Goal: Information Seeking & Learning: Learn about a topic

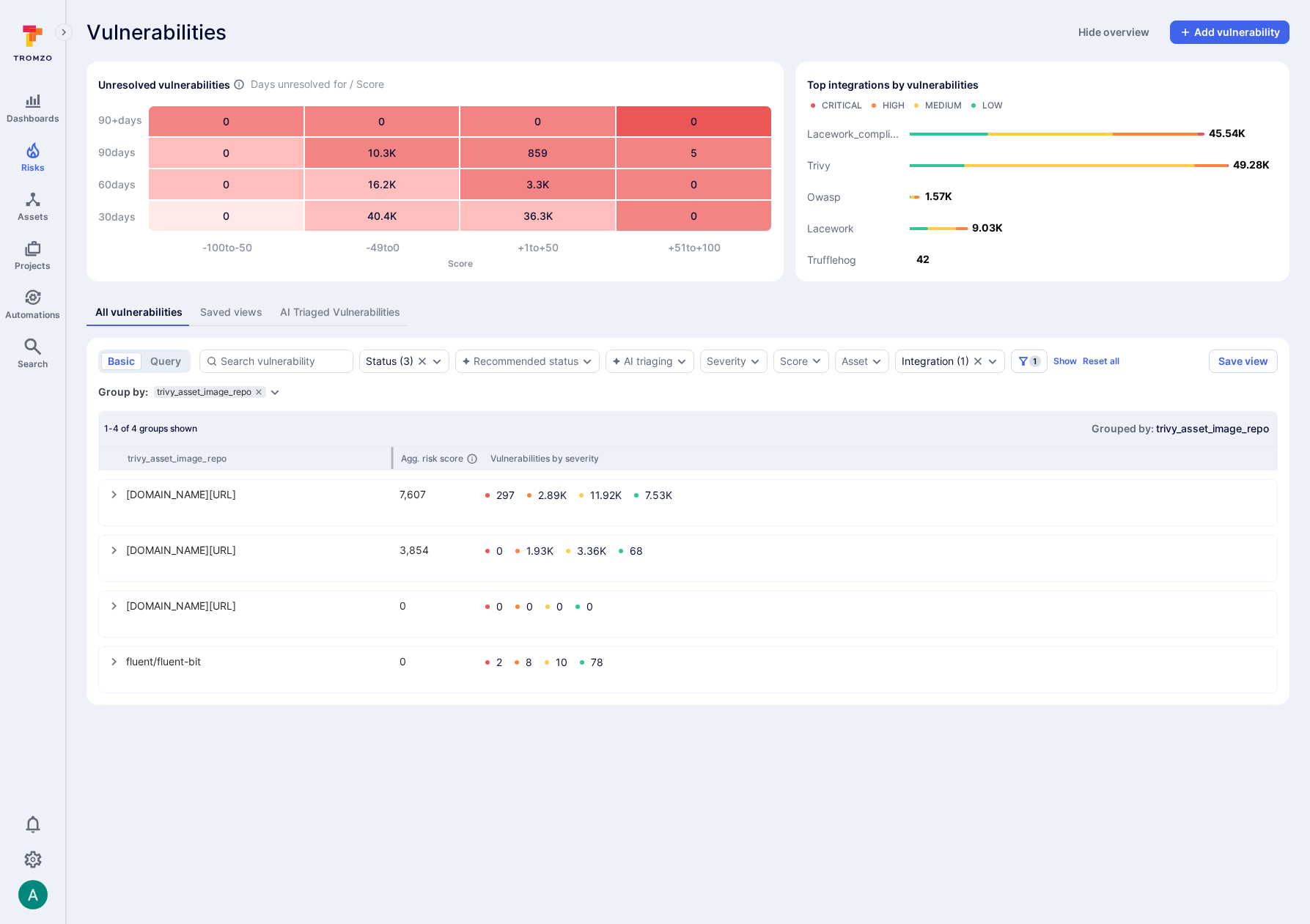
drag, startPoint x: 267, startPoint y: 457, endPoint x: 391, endPoint y: 456, distance: 124.0
click at [391, 456] on div at bounding box center [391, 458] width 3 height 22
click at [1027, 364] on icon "Filters" at bounding box center [1023, 361] width 8 height 8
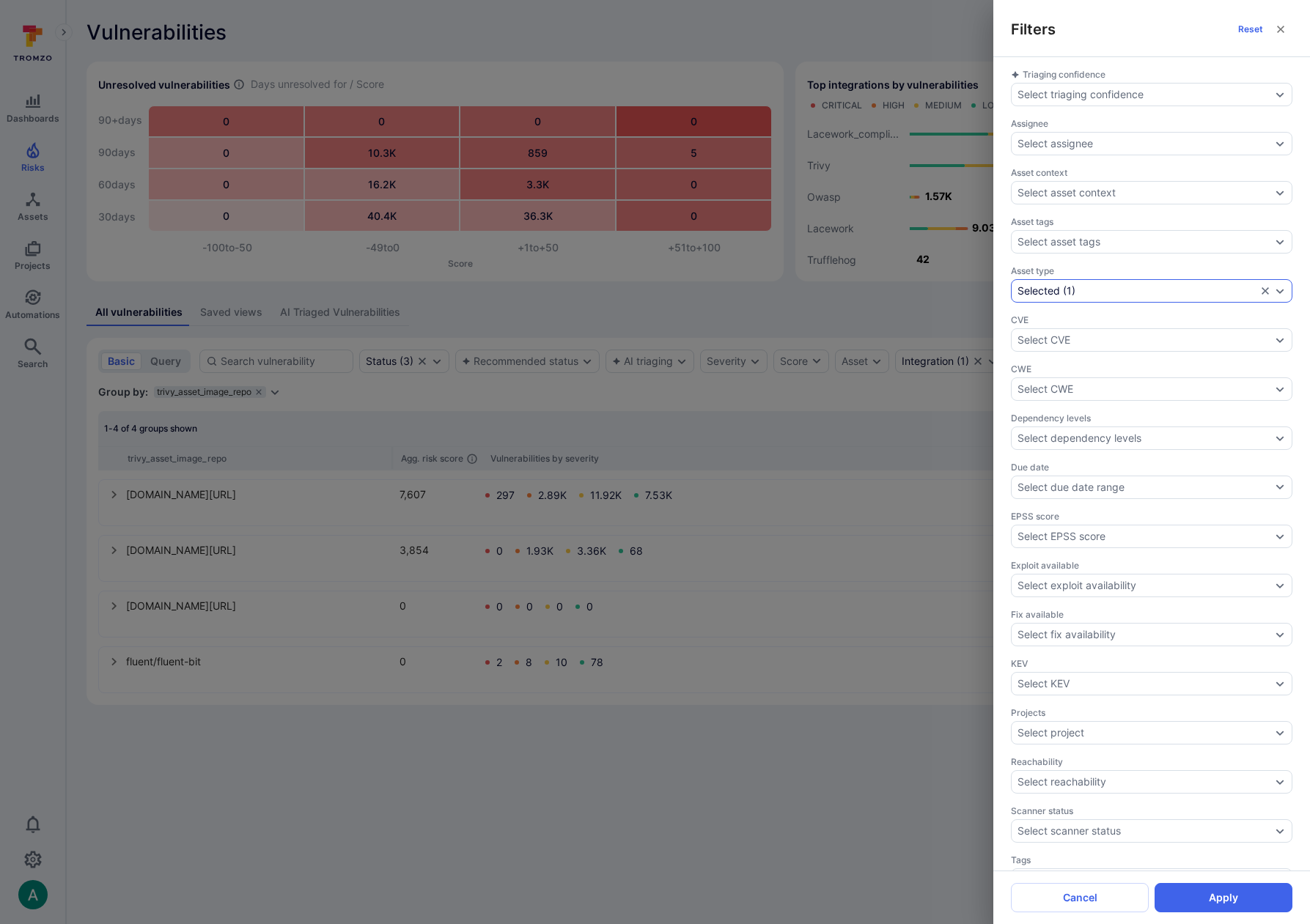
click at [1162, 285] on div "Selected ( 1 )" at bounding box center [1137, 291] width 239 height 12
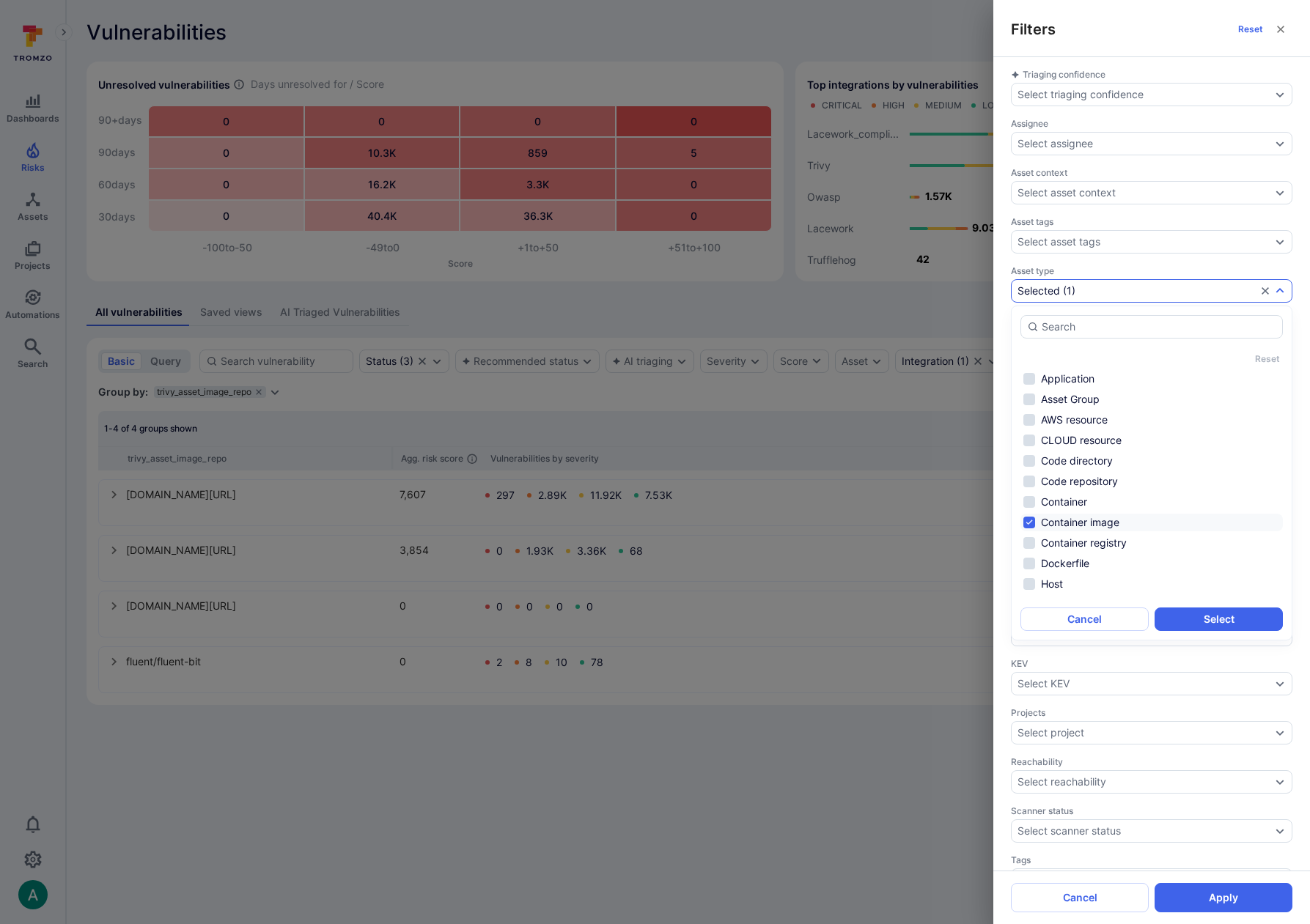
click at [829, 389] on div "Filters Reset Triaging confidence Select triaging confidence Assignee Select as…" at bounding box center [655, 462] width 1310 height 924
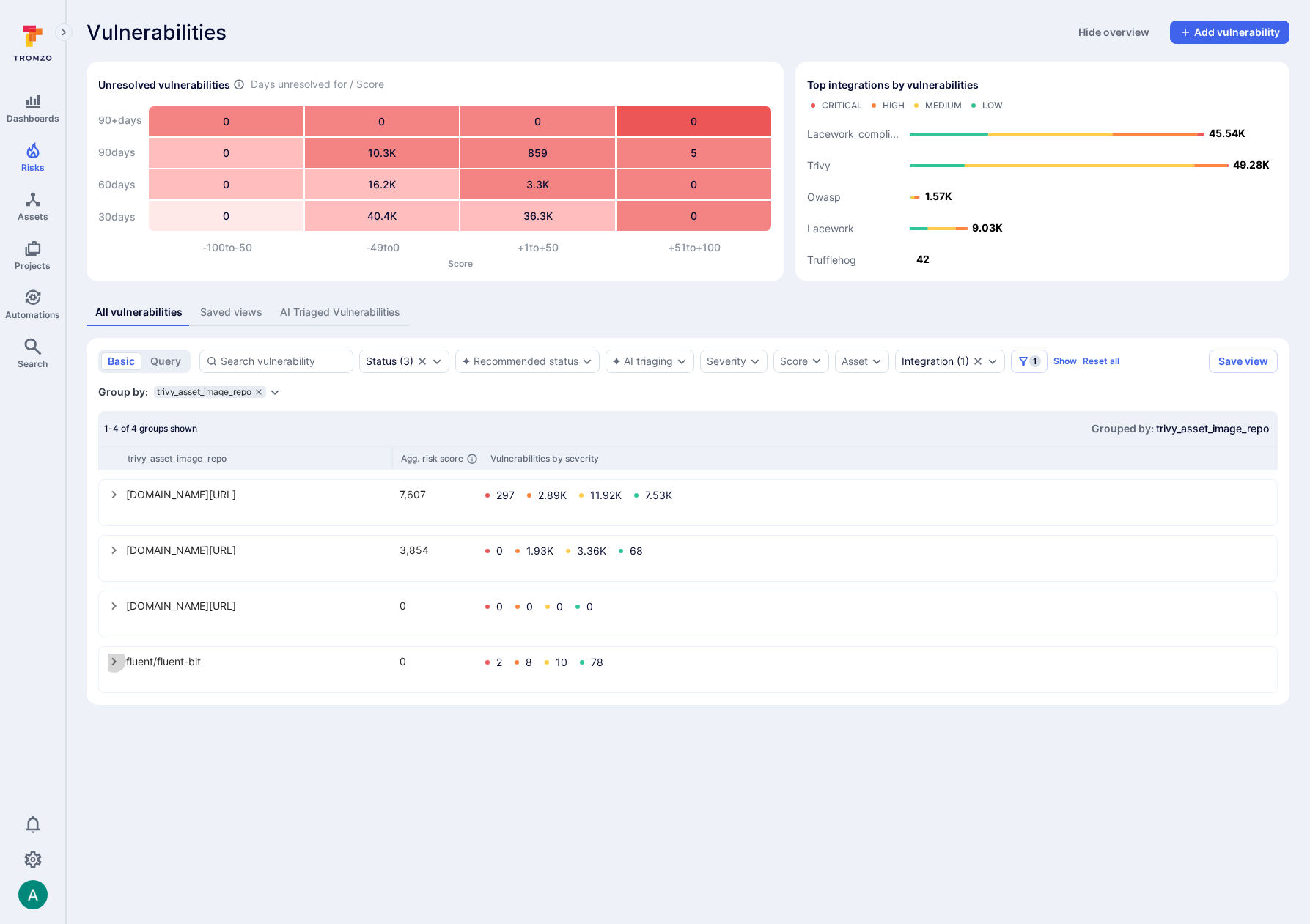
click at [117, 663] on icon "select group" at bounding box center [114, 662] width 12 height 12
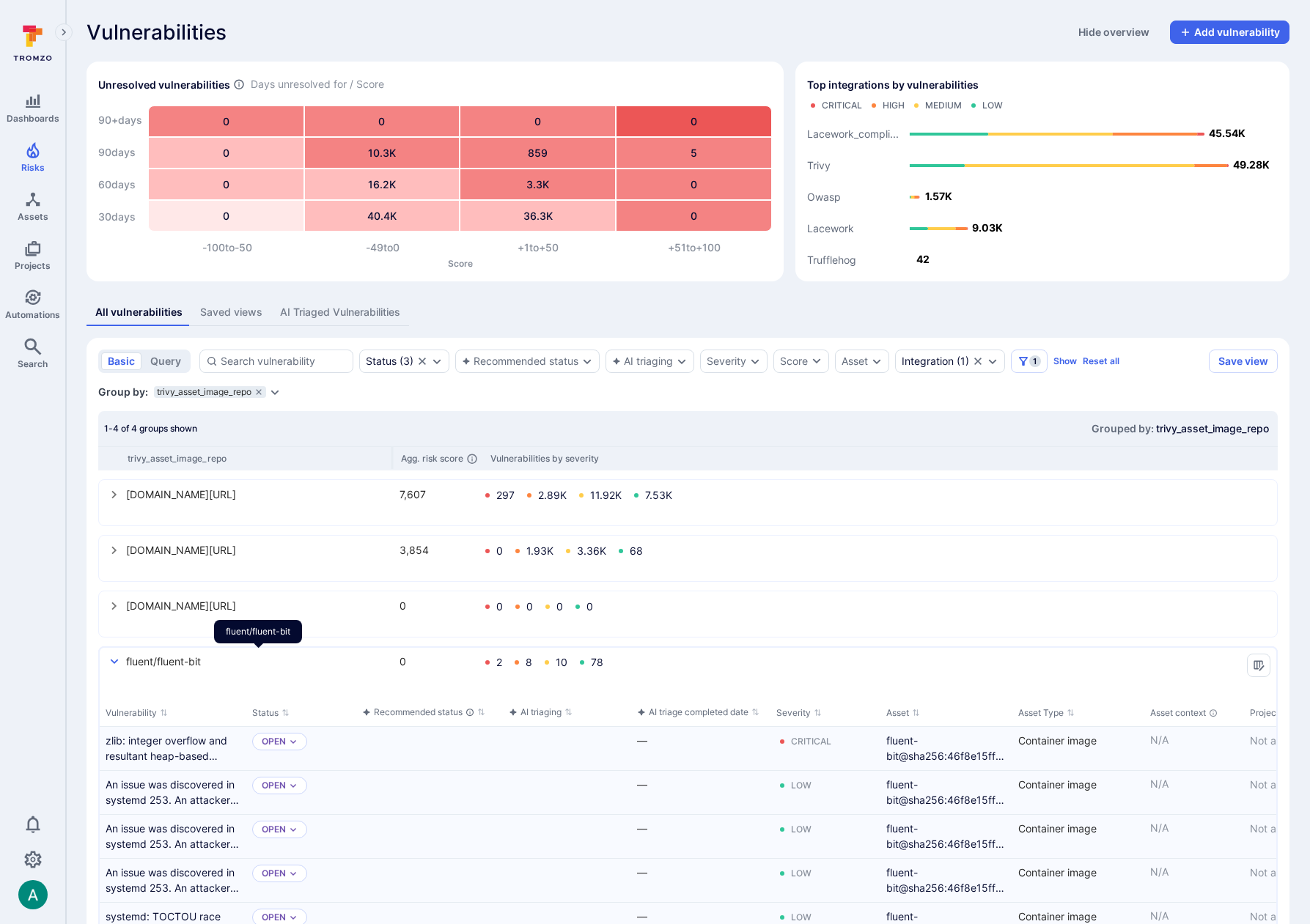
drag, startPoint x: 155, startPoint y: 662, endPoint x: 215, endPoint y: 662, distance: 60.0
click at [214, 662] on div "fluent/fluent-bit" at bounding box center [258, 661] width 265 height 15
drag, startPoint x: 184, startPoint y: 662, endPoint x: 103, endPoint y: 660, distance: 81.0
click at [103, 660] on div "fluent/fluent-bit 0 2 8 10 78" at bounding box center [688, 669] width 1177 height 44
drag, startPoint x: 218, startPoint y: 663, endPoint x: 98, endPoint y: 658, distance: 120.1
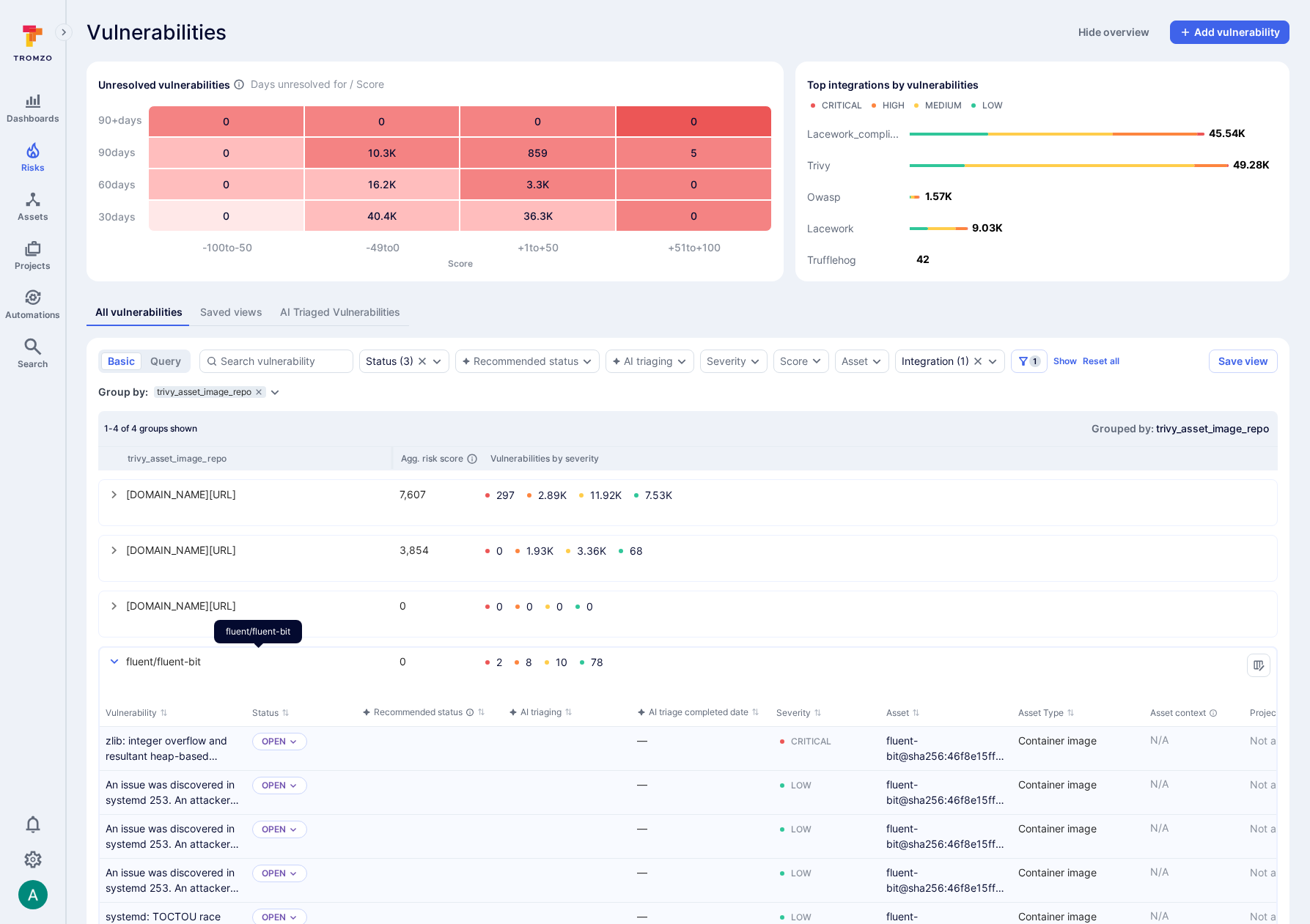
click at [163, 743] on link "zlib: integer overflow and resultant heap-based buffer overflow in zipOpenNewFi…" at bounding box center [173, 748] width 135 height 31
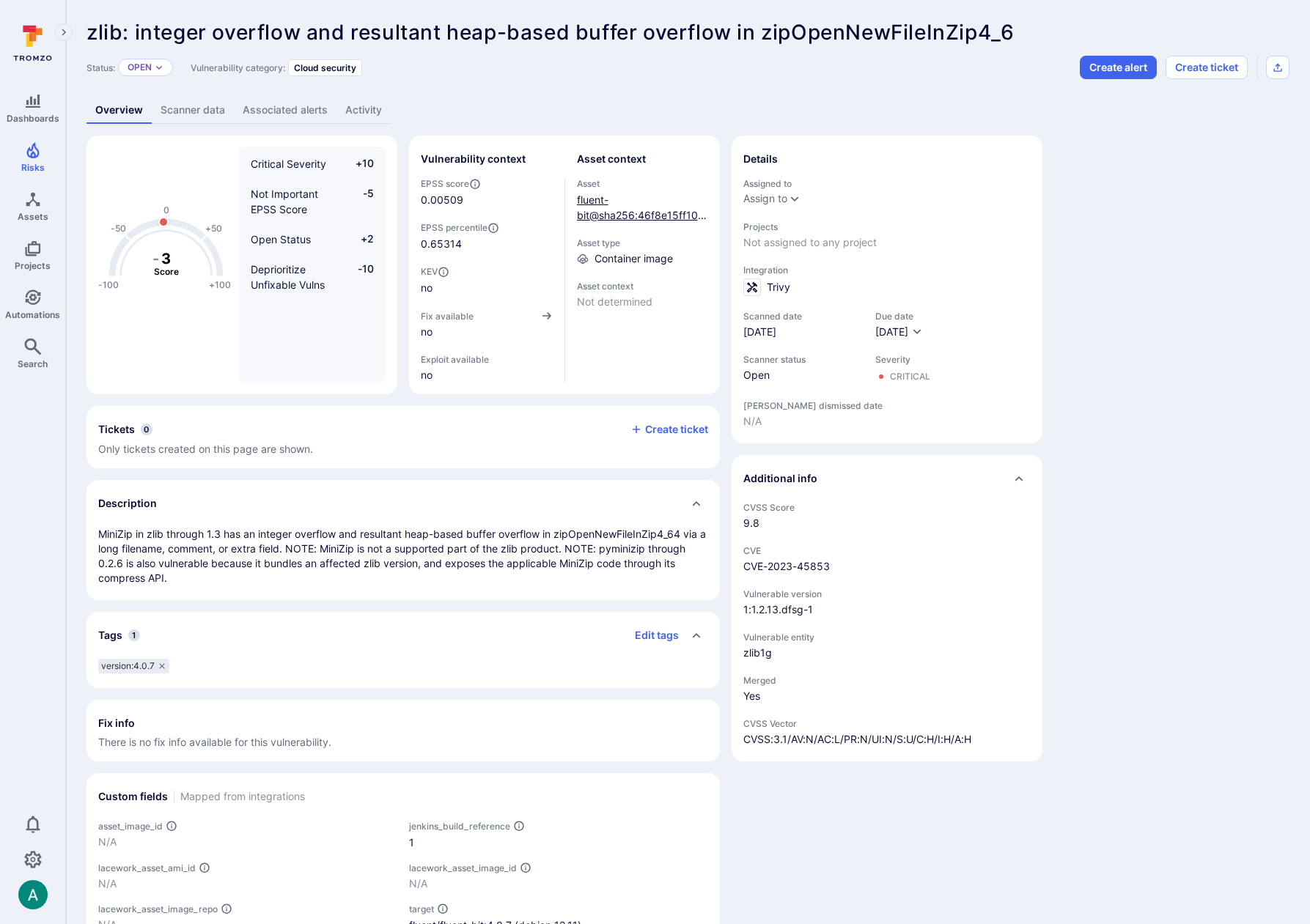
click at [588, 209] on link "fluent-bit@sha256:46f8e15ff109f739dc795192e556242f9c2cbb4610370b9f0cf2cf8cf7802…" at bounding box center [642, 230] width 132 height 74
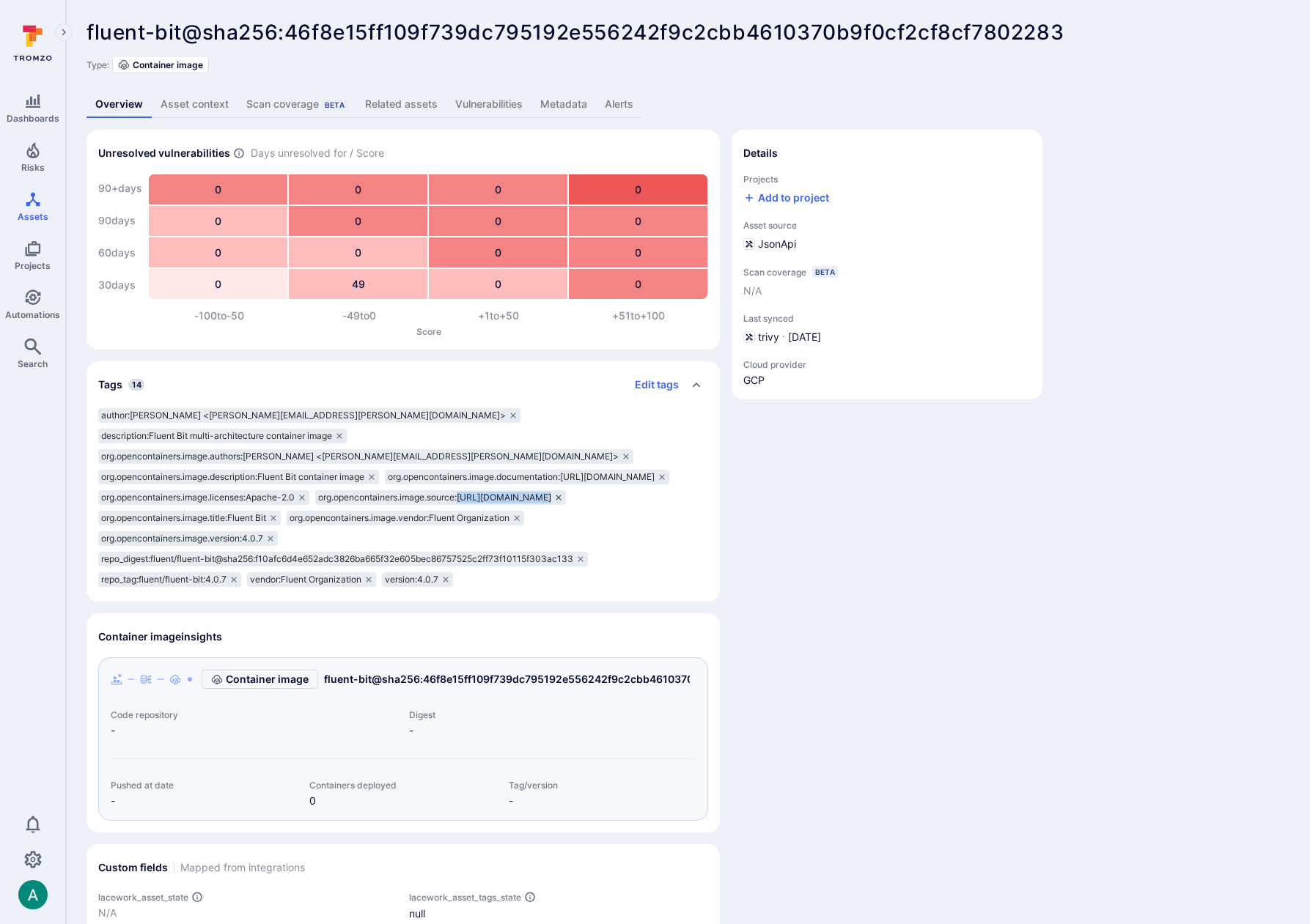
drag, startPoint x: 463, startPoint y: 477, endPoint x: 617, endPoint y: 477, distance: 154.0
click at [566, 490] on div "org.opencontainers.image.source:[URL][DOMAIN_NAME]" at bounding box center [440, 497] width 251 height 14
copy div "[URL][DOMAIN_NAME]"
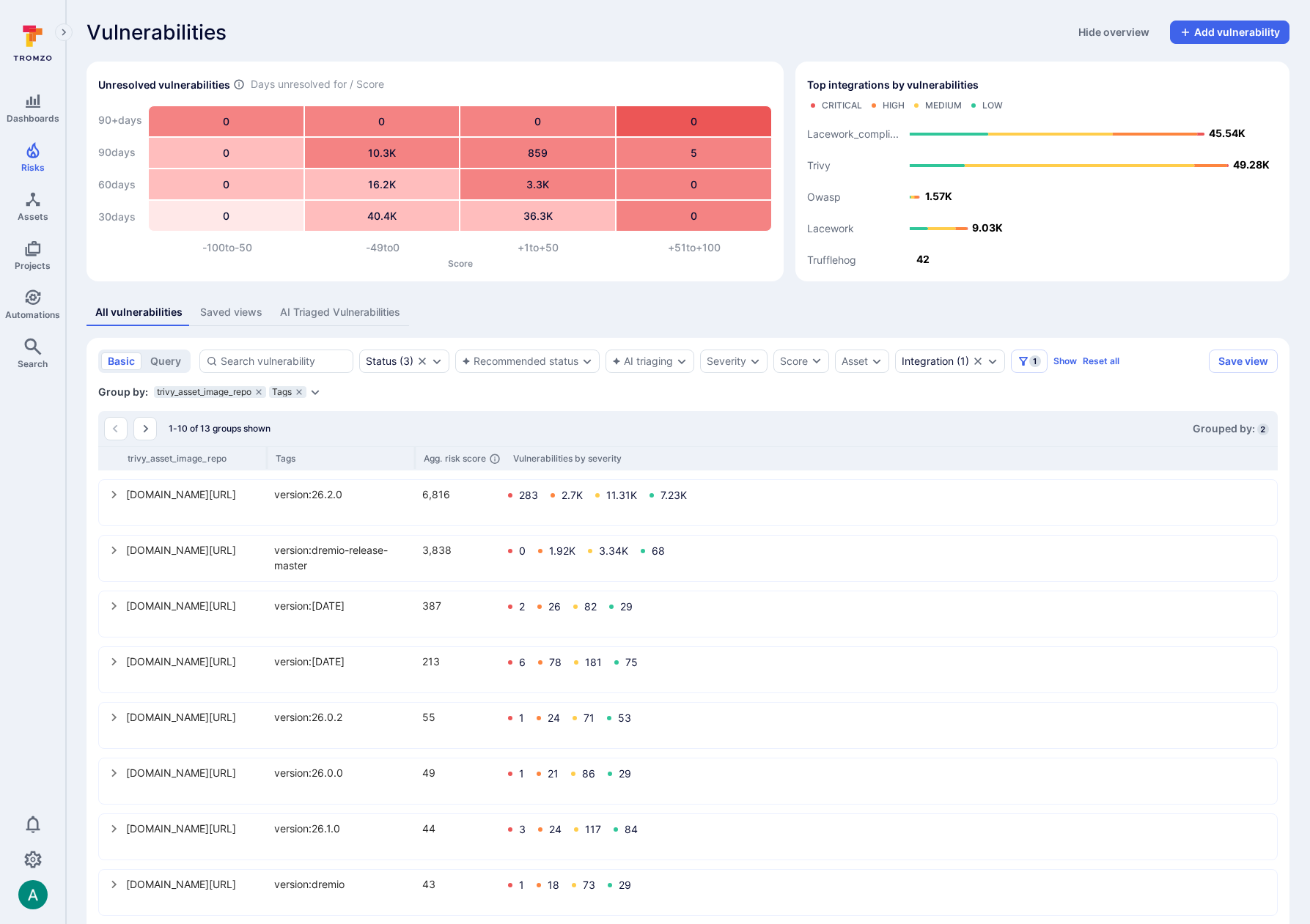
scroll to position [8, 0]
